Goal: Task Accomplishment & Management: Manage account settings

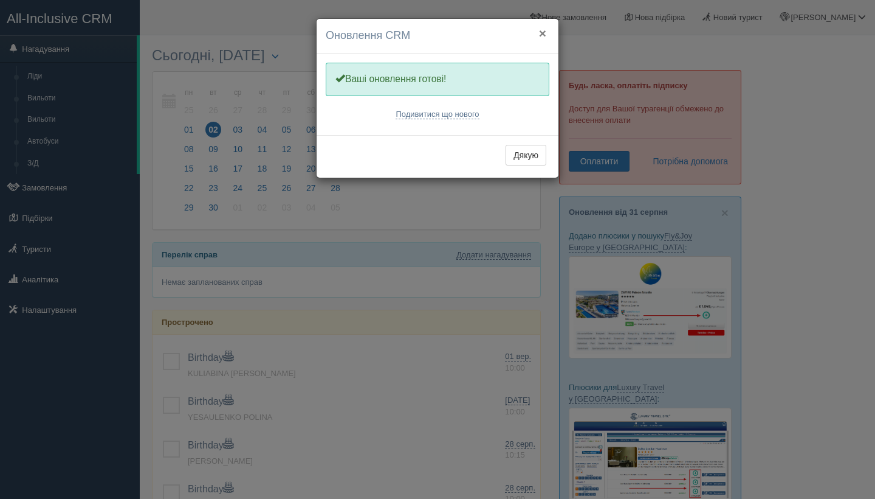
click at [544, 34] on button "×" at bounding box center [542, 33] width 7 height 13
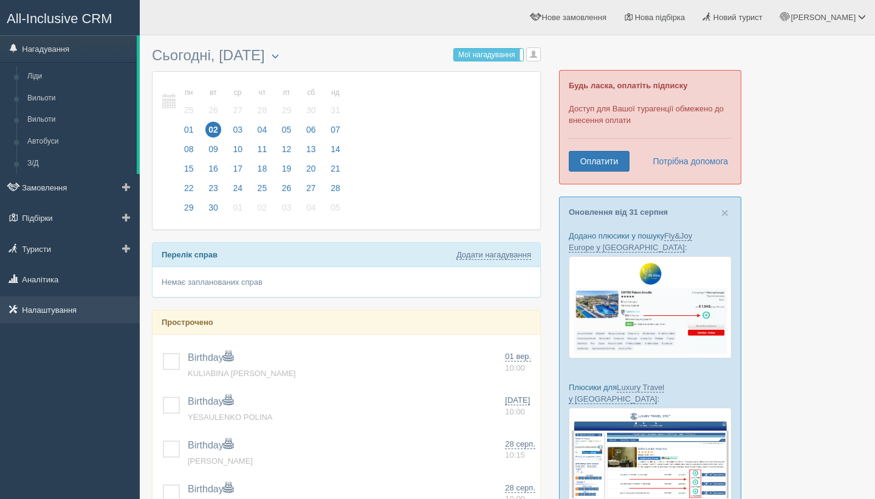
click at [72, 313] on link "Налаштування" at bounding box center [70, 309] width 140 height 27
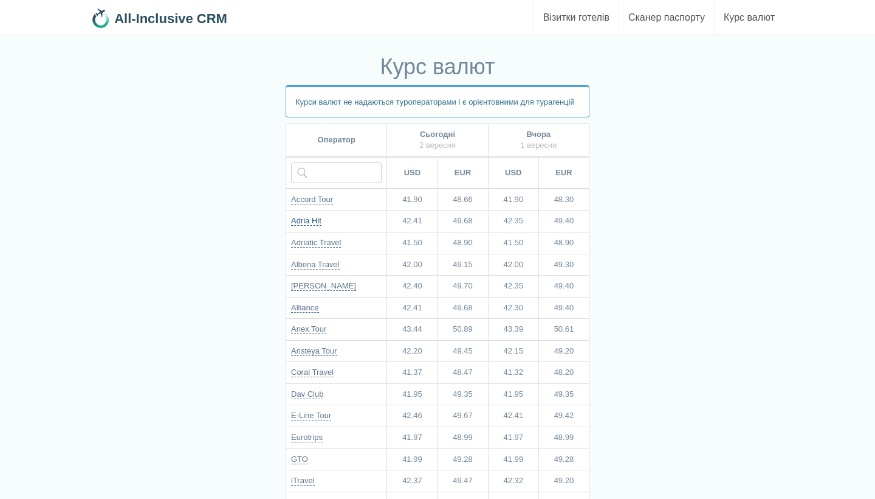
click at [319, 226] on link "Adria Hit" at bounding box center [306, 221] width 30 height 10
